Goal: Find specific page/section: Find specific page/section

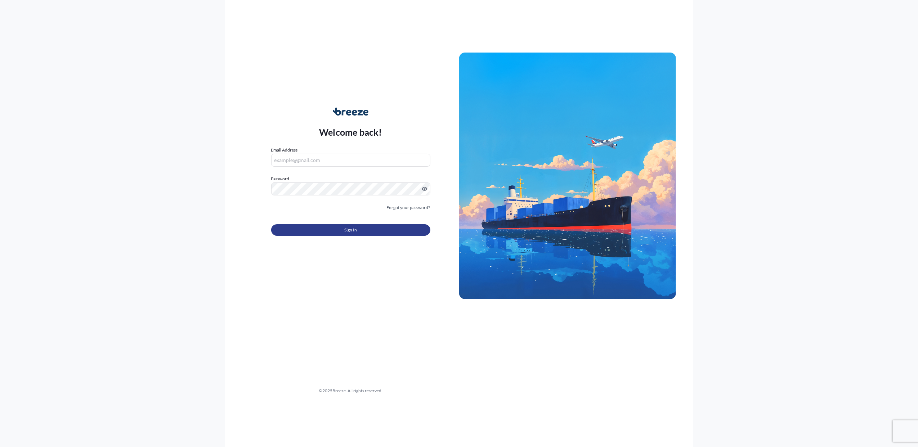
type input "[PERSON_NAME][EMAIL_ADDRESS][DOMAIN_NAME]"
click at [366, 232] on button "Sign In" at bounding box center [350, 230] width 159 height 12
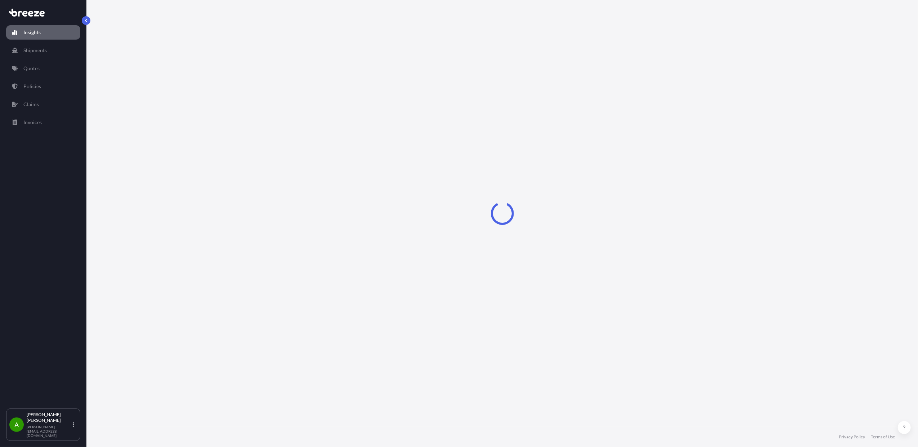
select select "2025"
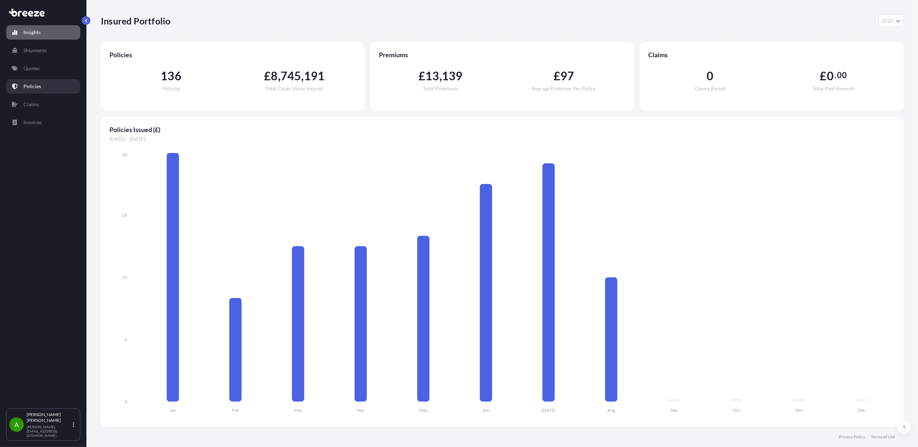
click at [22, 86] on link "Policies" at bounding box center [43, 86] width 74 height 14
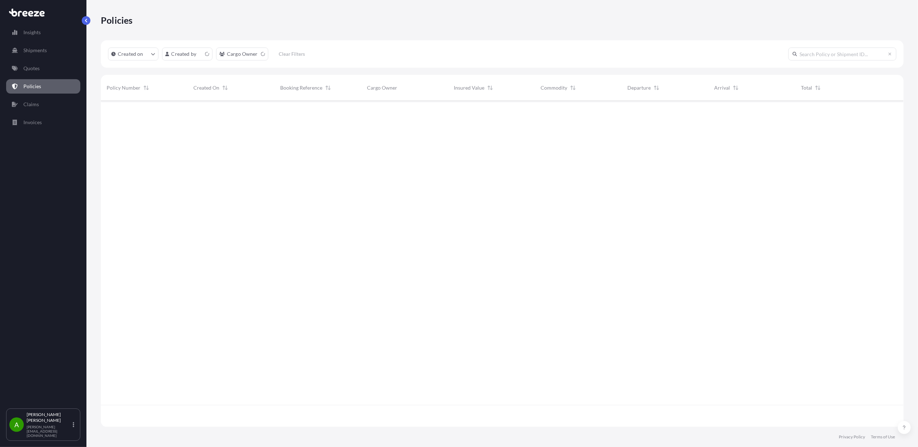
scroll to position [323, 796]
